Goal: Navigation & Orientation: Find specific page/section

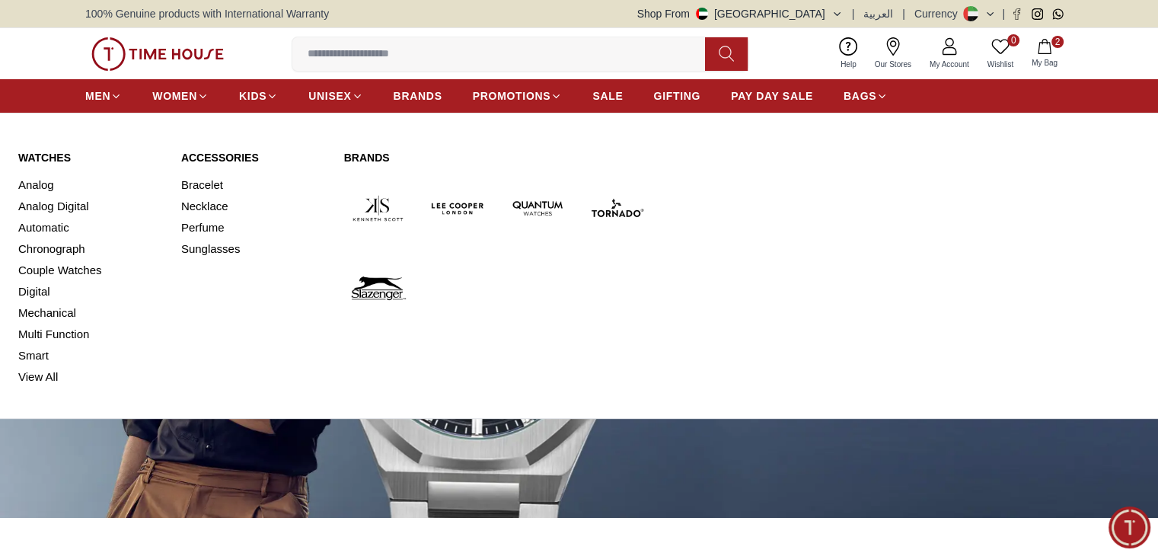
click at [48, 163] on link "Watches" at bounding box center [90, 157] width 145 height 15
